Goal: Transaction & Acquisition: Download file/media

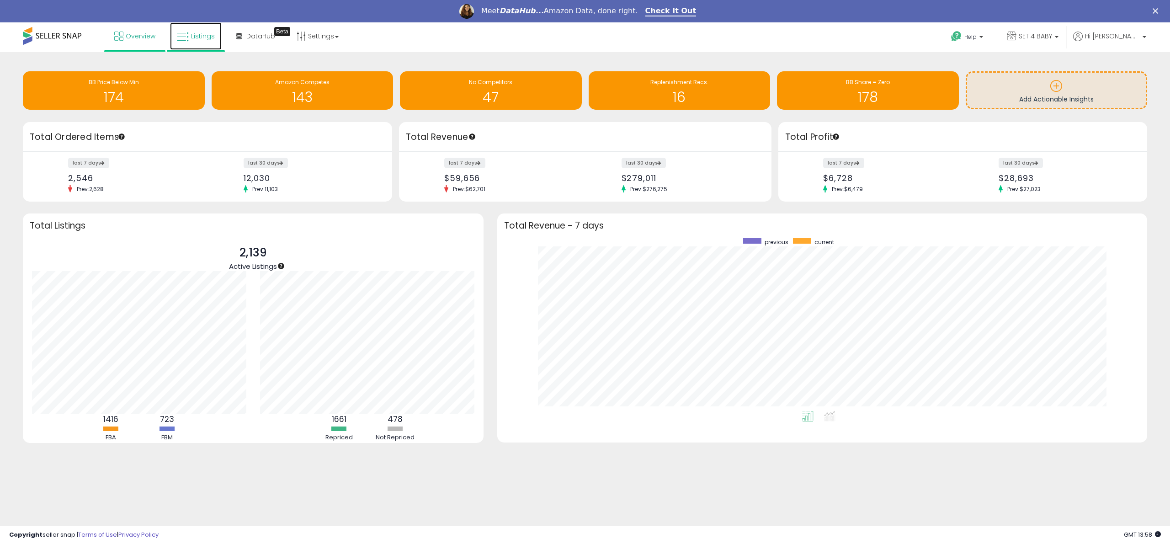
click at [194, 32] on span "Listings" at bounding box center [203, 36] width 24 height 9
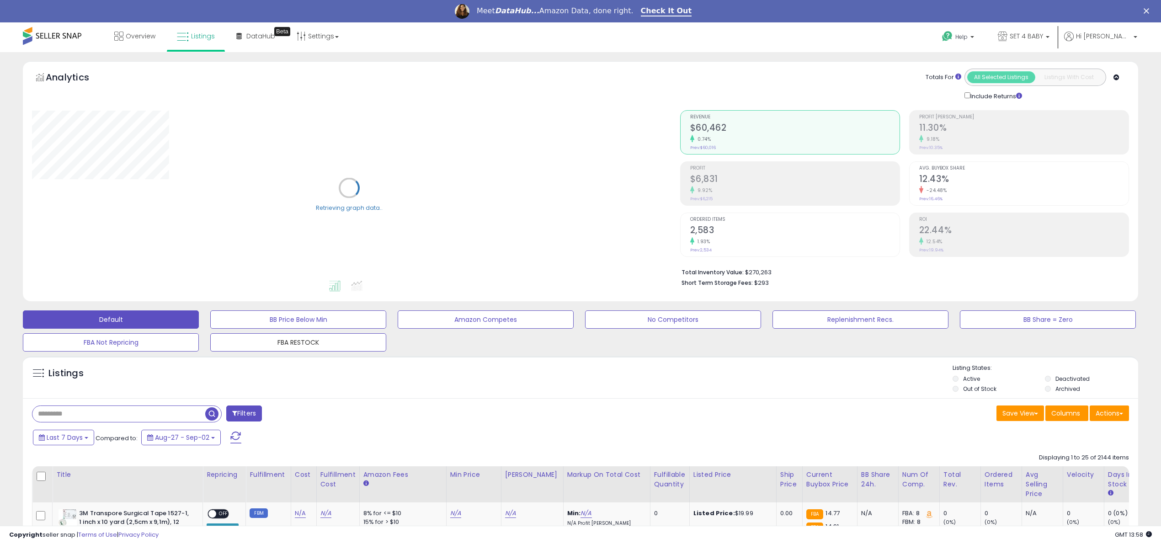
drag, startPoint x: 314, startPoint y: 337, endPoint x: 291, endPoint y: 228, distance: 111.6
click at [314, 337] on button "FBA RESTOCK" at bounding box center [298, 342] width 176 height 18
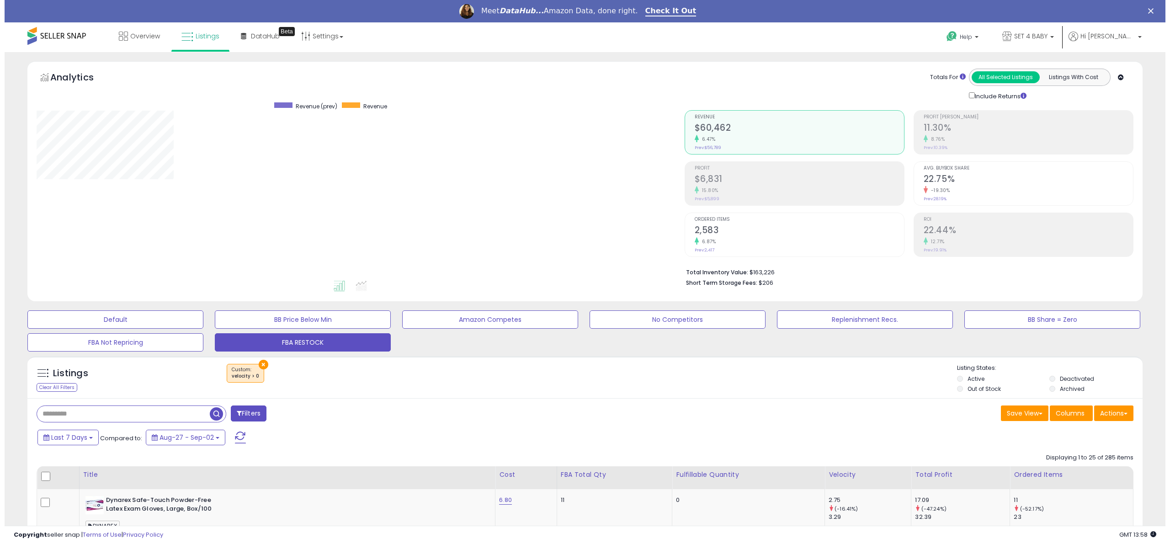
scroll to position [187, 648]
click at [57, 384] on div "Clear All Filters" at bounding box center [52, 387] width 41 height 9
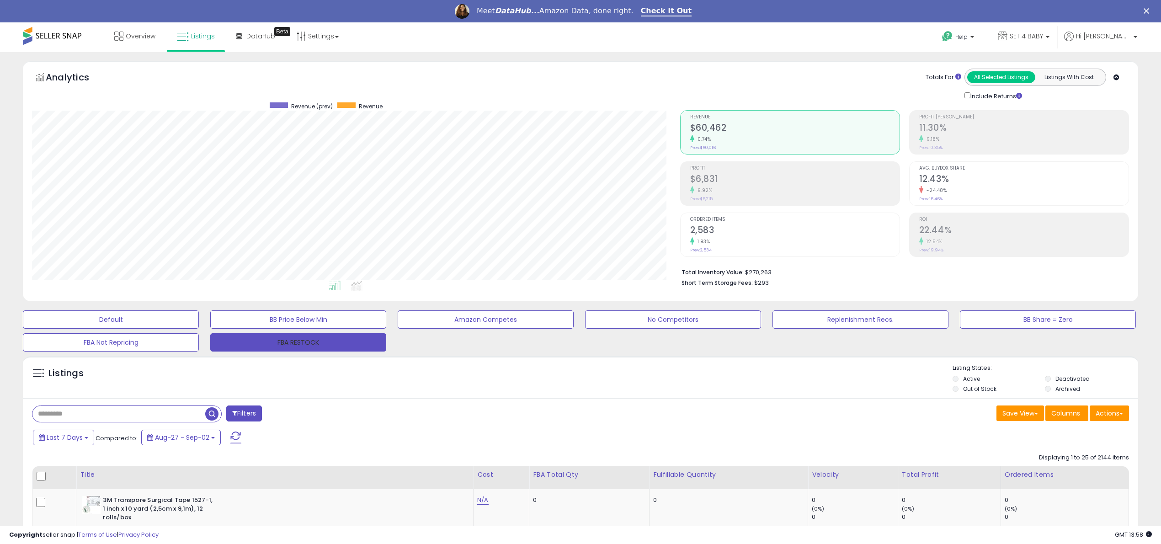
click at [302, 339] on button "FBA RESTOCK" at bounding box center [298, 342] width 176 height 18
click at [83, 439] on button "Last 7 Days" at bounding box center [63, 438] width 61 height 16
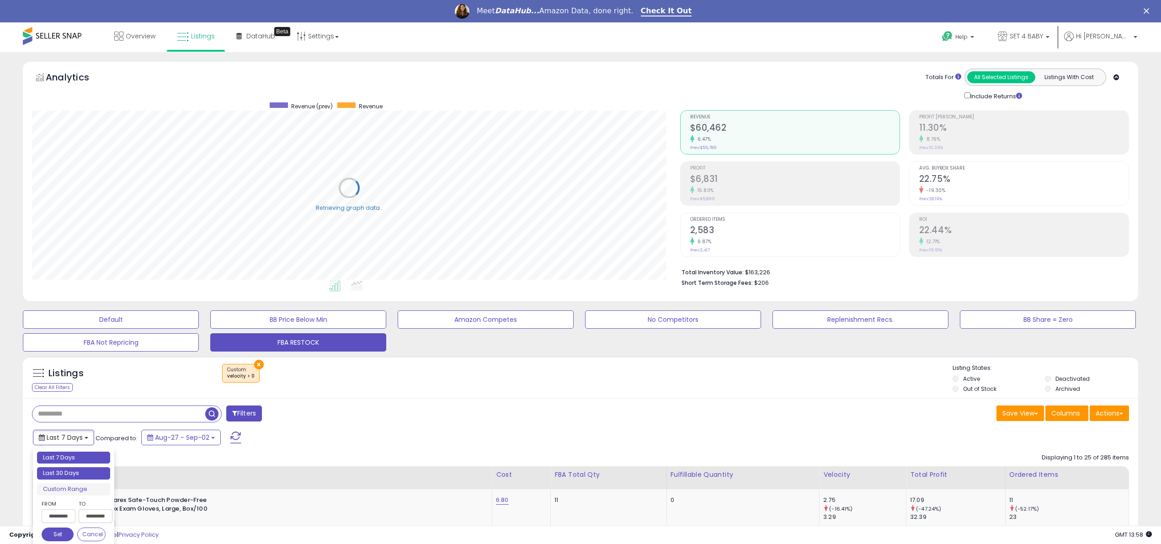
type input "**********"
click at [78, 470] on li "Last 30 Days" at bounding box center [73, 473] width 73 height 12
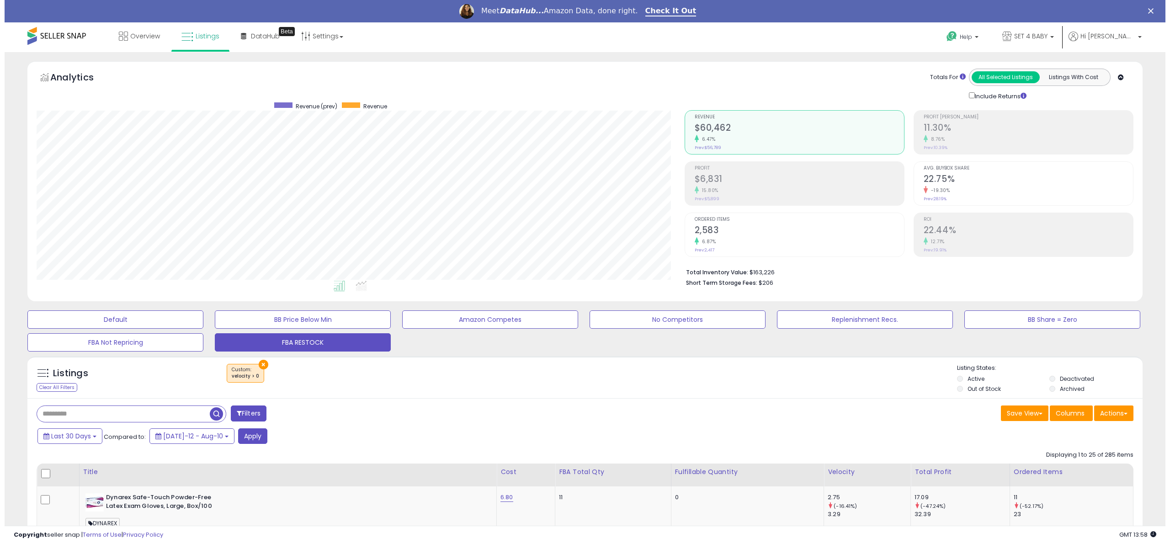
scroll to position [187, 648]
click at [237, 437] on button "Apply" at bounding box center [248, 436] width 29 height 16
click at [1120, 415] on span at bounding box center [1121, 414] width 4 height 2
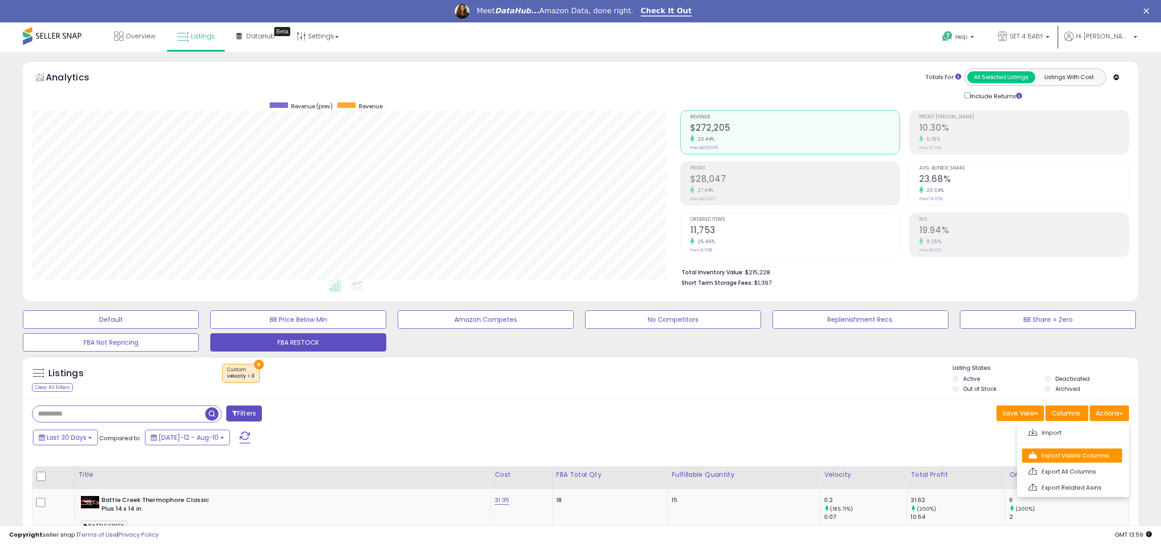
click at [1074, 458] on link "Export Visible Columns" at bounding box center [1072, 455] width 100 height 14
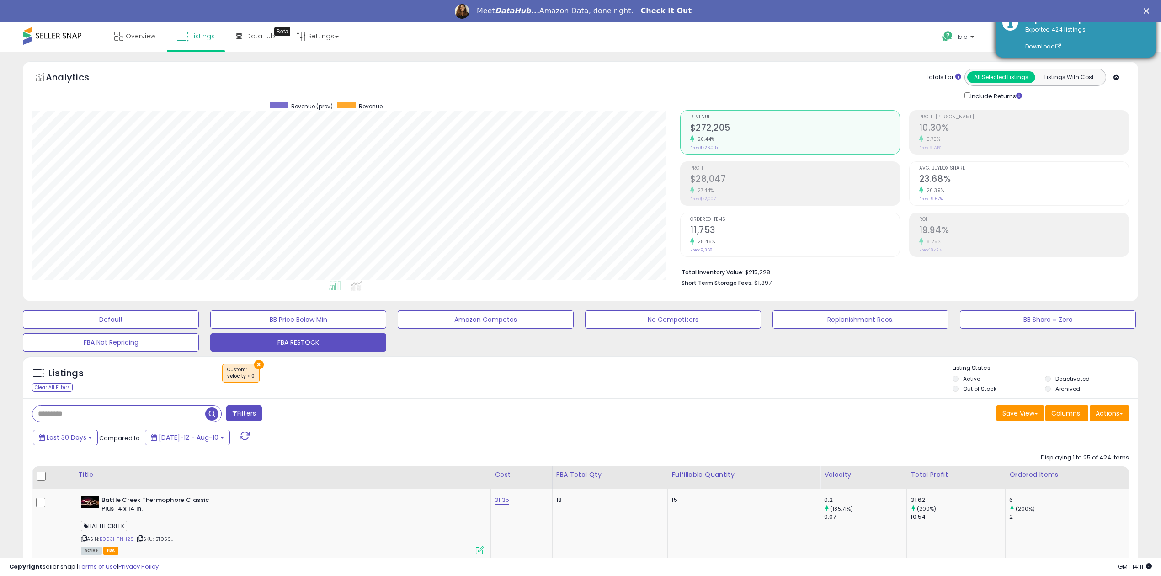
click at [1043, 31] on div "Exported 424 listings. Download" at bounding box center [1083, 39] width 130 height 26
click at [1038, 47] on link "Download" at bounding box center [1043, 47] width 36 height 8
click at [1046, 31] on div "Exported 424 listings. Download" at bounding box center [1083, 39] width 130 height 26
click at [1035, 41] on div "Exported 424 listings. Download" at bounding box center [1083, 39] width 130 height 26
click at [1029, 41] on div "Exported 424 listings. Download" at bounding box center [1083, 39] width 130 height 26
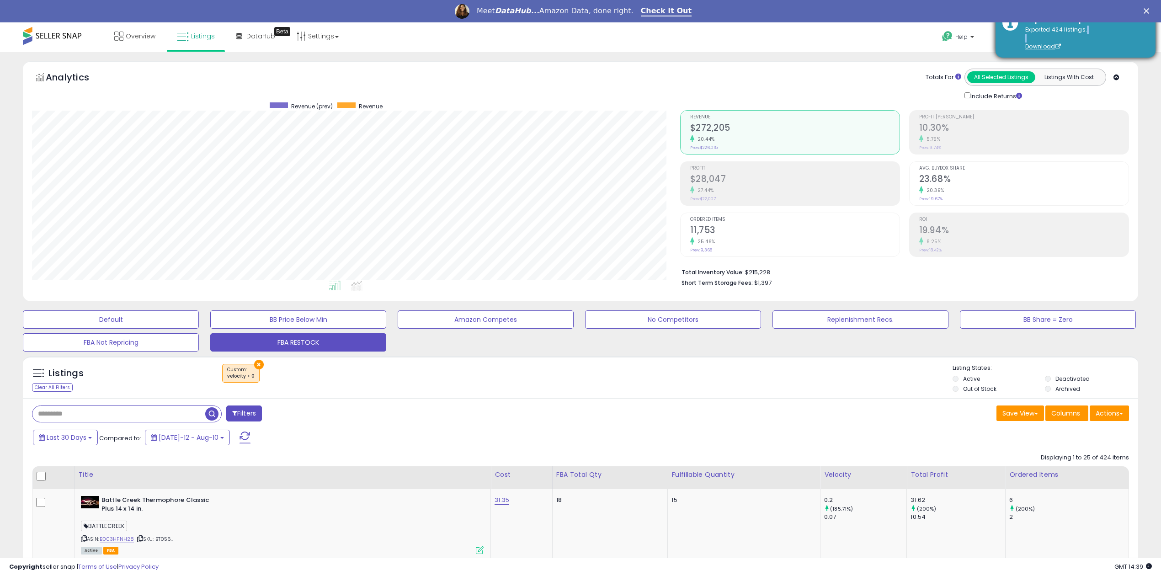
click at [1029, 41] on div "Exported 424 listings. Download" at bounding box center [1083, 39] width 130 height 26
click at [1036, 44] on link "Download" at bounding box center [1043, 47] width 36 height 8
drag, startPoint x: 1155, startPoint y: 101, endPoint x: 1148, endPoint y: 97, distance: 8.0
click at [1155, 100] on div "Include Returns" at bounding box center [1061, 96] width 206 height 11
click at [1149, 10] on icon "Close" at bounding box center [1146, 10] width 5 height 5
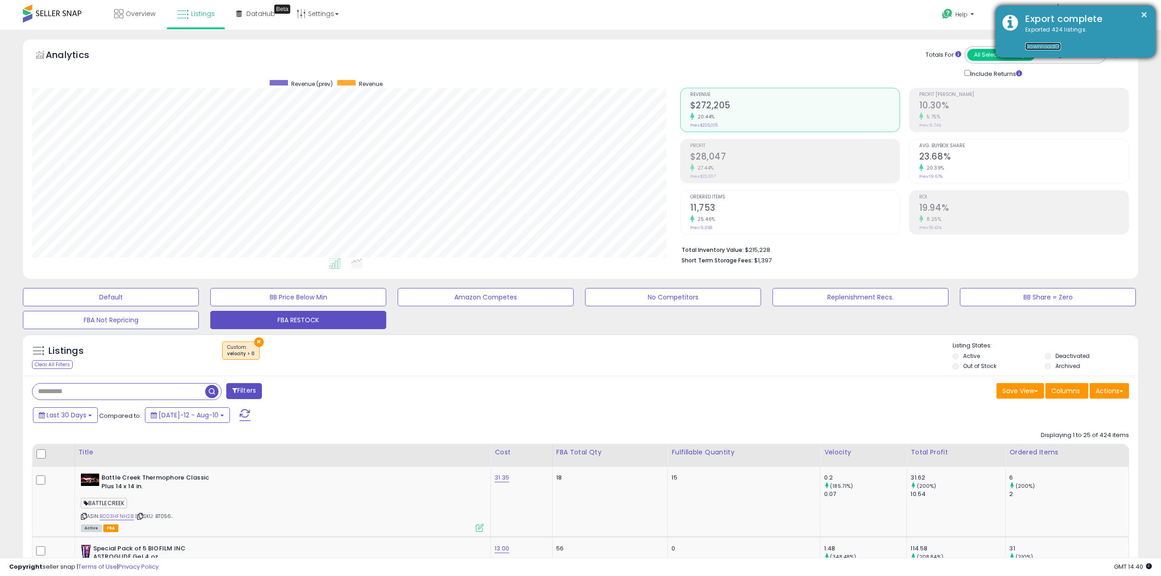
click at [1051, 46] on link "Download" at bounding box center [1043, 47] width 36 height 8
